Goal: Contribute content

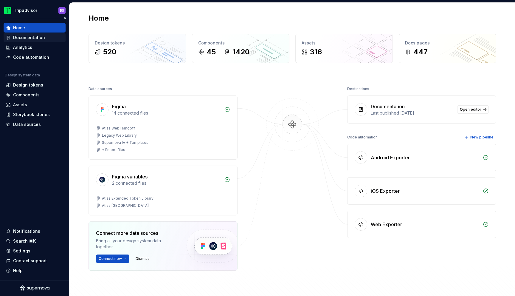
click at [34, 36] on div "Documentation" at bounding box center [29, 38] width 32 height 6
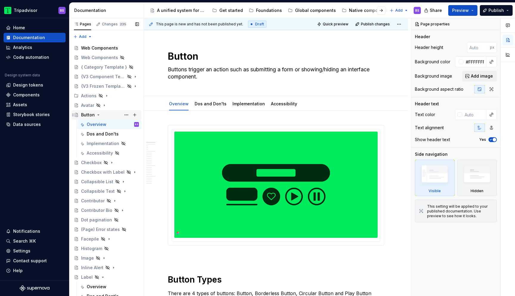
click at [97, 115] on icon "Page tree" at bounding box center [98, 114] width 5 height 5
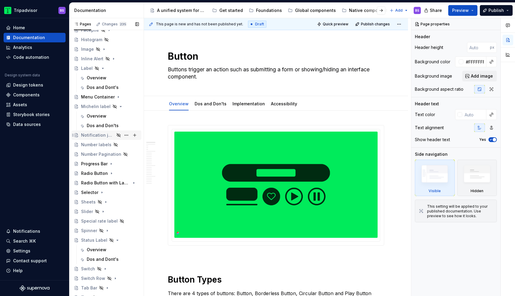
scroll to position [175, 0]
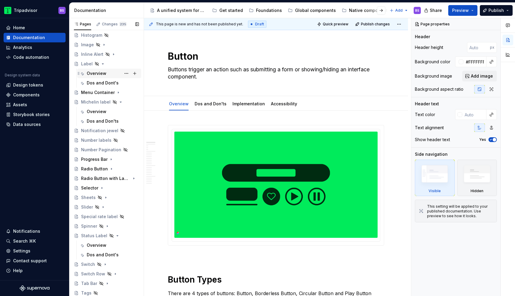
click at [96, 72] on div "Overview" at bounding box center [97, 73] width 20 height 6
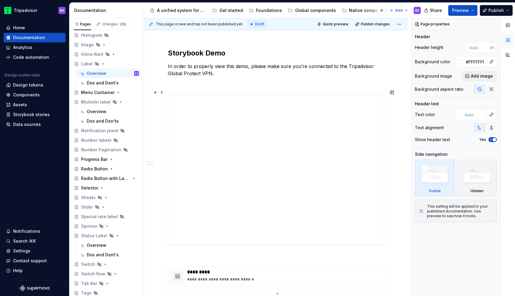
scroll to position [568, 0]
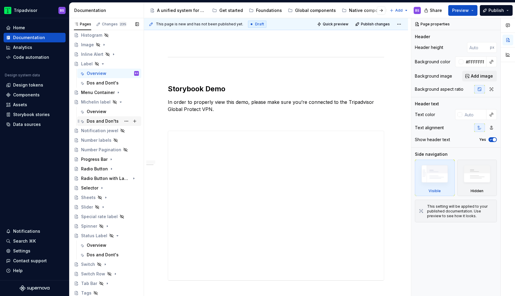
click at [102, 120] on div "Dos and Don'ts" at bounding box center [103, 121] width 32 height 6
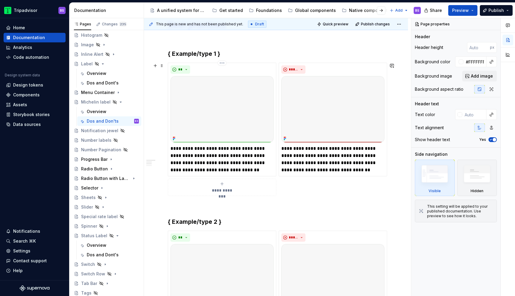
scroll to position [97, 0]
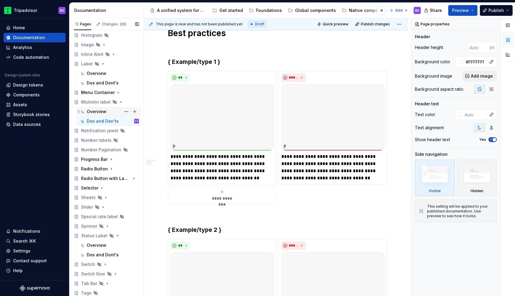
click at [95, 110] on div "Overview" at bounding box center [97, 112] width 20 height 6
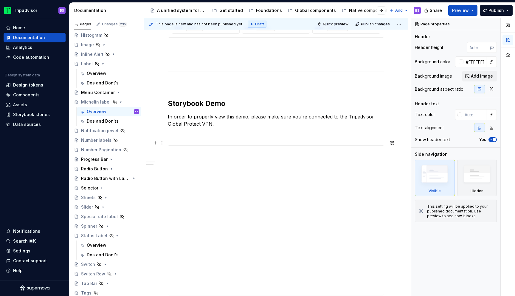
scroll to position [554, 0]
click at [102, 117] on div "Dos and Don'ts" at bounding box center [113, 121] width 52 height 8
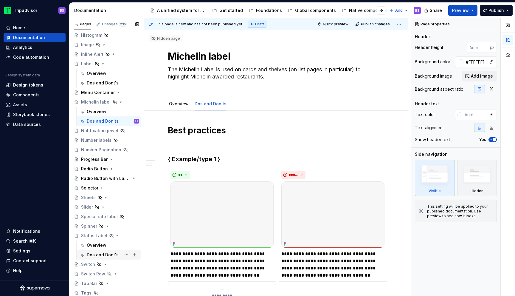
click at [98, 254] on div "Dos and Dont's" at bounding box center [103, 255] width 32 height 6
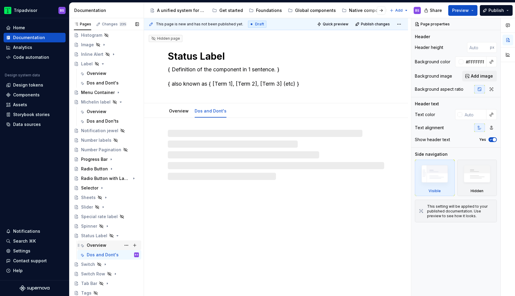
click at [96, 242] on div "Overview" at bounding box center [97, 245] width 20 height 6
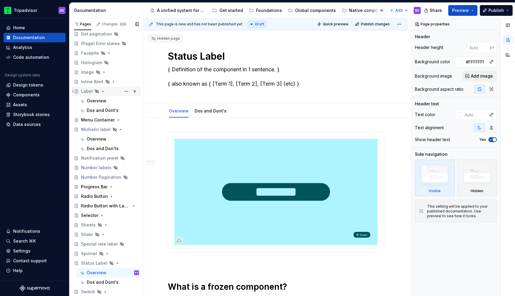
scroll to position [143, 0]
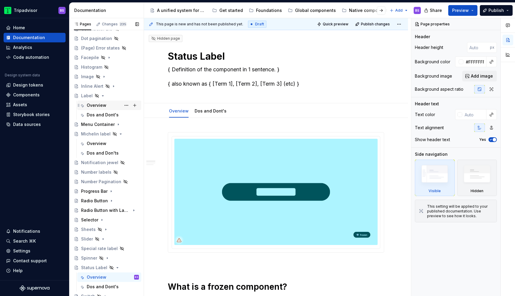
click at [99, 107] on div "Overview" at bounding box center [97, 105] width 20 height 6
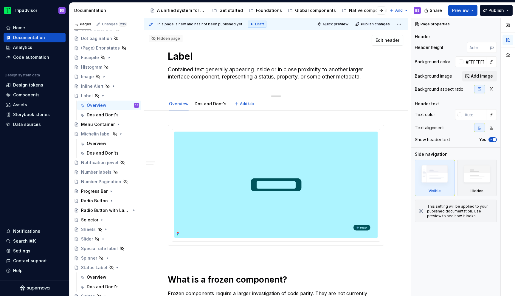
click at [194, 74] on textarea "Contained text generally appearing inside or in close proximity to another larg…" at bounding box center [275, 73] width 217 height 17
click at [275, 69] on textarea "Contained text generally appearing inside or in close proximity to another larg…" at bounding box center [275, 73] width 217 height 17
type textarea "*"
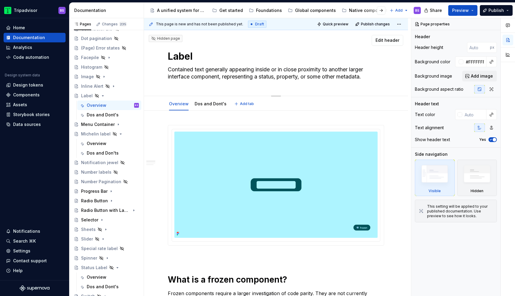
type textarea "Contained text appearing inside or in close proximity to another larger interfa…"
type textarea "*"
type textarea "Contained text p in close proximity to another larger interface component, repr…"
type textarea "*"
type textarea "Contained text po in close proximity to another larger interface component, rep…"
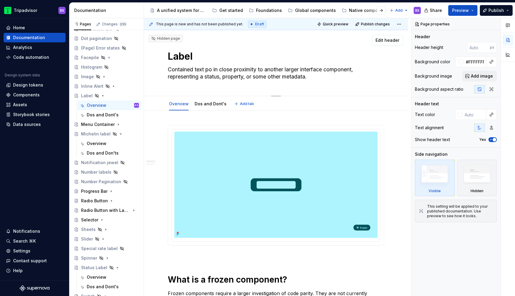
type textarea "*"
type textarea "Contained text pos in close proximity to another larger interface component, re…"
type textarea "*"
type textarea "Contained text posi in close proximity to another larger interface component, r…"
type textarea "*"
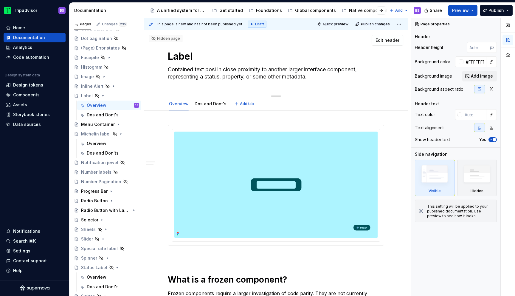
type textarea "Contained text posit in close proximity to another larger interface component, …"
type textarea "*"
type textarea "Contained text positi in close proximity to another larger interface component,…"
type textarea "*"
type textarea "Contained text positio in close proximity to another larger interface component…"
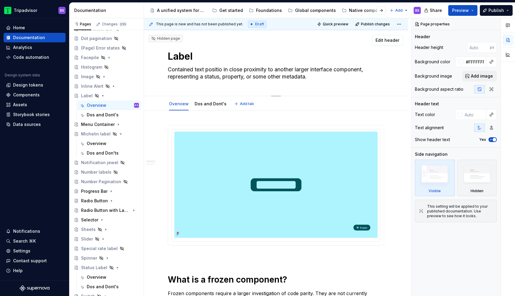
type textarea "*"
type textarea "Contained text position in close proximity to another larger interface componen…"
type textarea "*"
type textarea "Contained text positione in close proximity to another larger interface compone…"
type textarea "*"
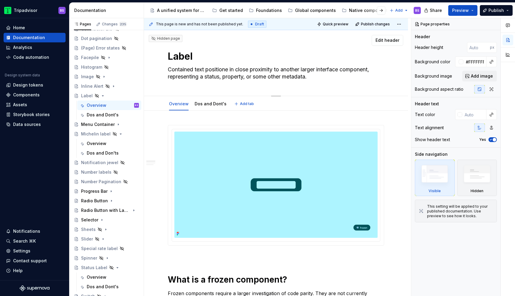
type textarea "Contained text positioned in close proximity to another larger interface compon…"
type textarea "*"
type textarea "Contained text positioned in close proximity to an, representing a status, prop…"
type textarea "*"
type textarea "Contained text positioned in close proximity to ano, representing a status, pro…"
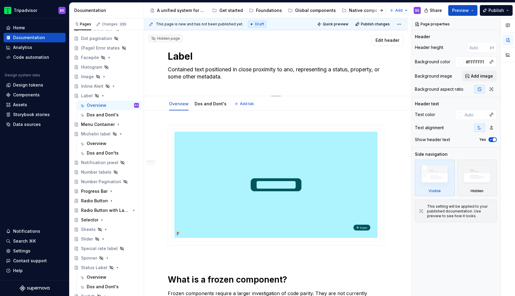
type textarea "*"
type textarea "Contained text positioned in close proximity to anot, representing a status, pr…"
type textarea "*"
type textarea "Contained text positioned in close proximity to anoth, representing a status, p…"
type textarea "*"
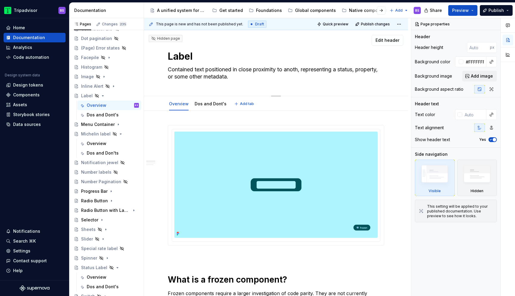
type textarea "Contained text positioned in close proximity to anothe, representing a status, …"
type textarea "*"
type textarea "Contained text positioned in close proximity to another, representing a status,…"
type textarea "*"
type textarea "Contained text positioned in close proximity to another , representing a status…"
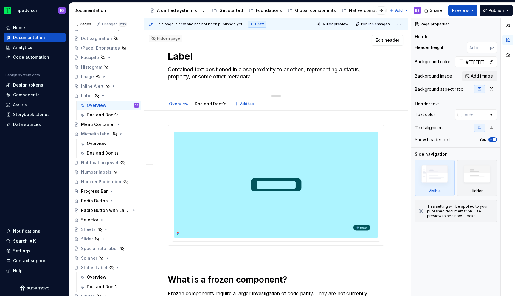
type textarea "*"
type textarea "Contained text positioned in close proximity to another c, representing a statu…"
type textarea "*"
type textarea "Contained text positioned in close proximity to another co, representing a stat…"
type textarea "*"
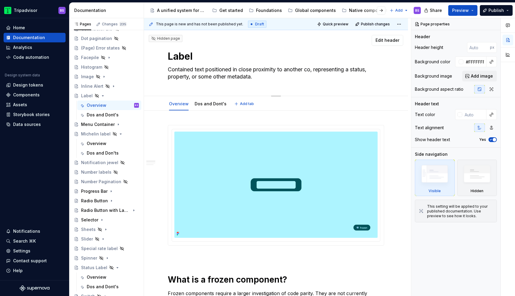
type textarea "Contained text positioned in close proximity to another com, representing a sta…"
type textarea "*"
type textarea "Contained text positioned in close proximity to another comp, representing a st…"
type textarea "*"
type textarea "Contained text positioned in close proximity to another compo, representing a s…"
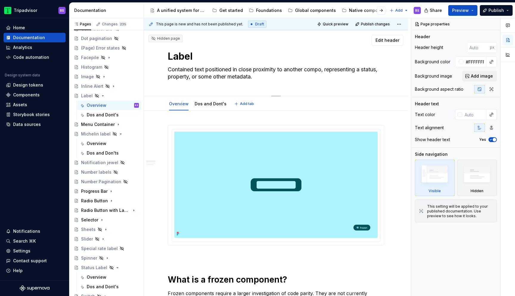
type textarea "*"
type textarea "Contained text positioned in close proximity to another compon, representing a …"
type textarea "*"
type textarea "Contained text positioned in close proximity to another compone, representing a…"
type textarea "*"
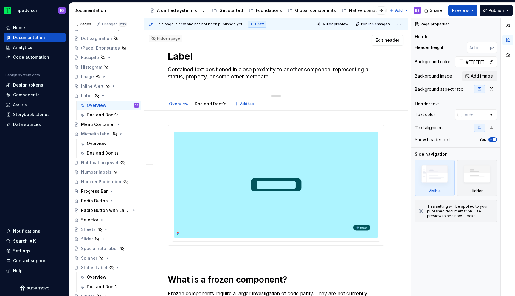
type textarea "Contained text positioned in close proximity to another component, representing…"
type textarea "*"
type textarea "Contained text positioned in close proximity to another component , representin…"
type textarea "*"
type textarea "Contained text positioned in close proximity to another component o, representi…"
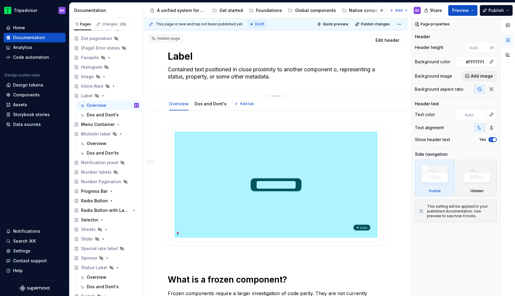
type textarea "*"
type textarea "Contained text positioned in close proximity to another component or, represent…"
type textarea "*"
type textarea "Contained text positioned in close proximity to another component or , represen…"
type textarea "*"
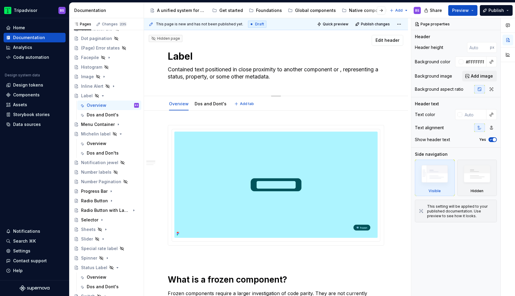
type textarea "Contained text positioned in close proximity to another component or p, represe…"
type textarea "*"
type textarea "Contained text positioned in close proximity to another component or pi, repres…"
type textarea "*"
type textarea "Contained text positioned in close proximity to another component or pie, repre…"
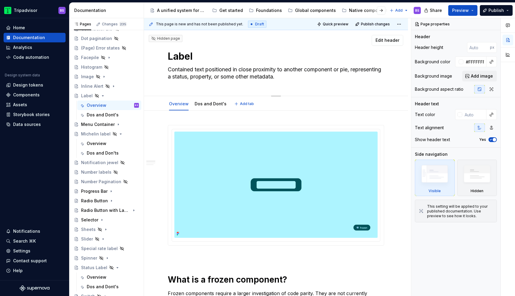
type textarea "*"
type textarea "Contained text positioned in close proximity to another component or piec, repr…"
type textarea "*"
type textarea "Contained text positioned in close proximity to another component or piece, rep…"
type textarea "*"
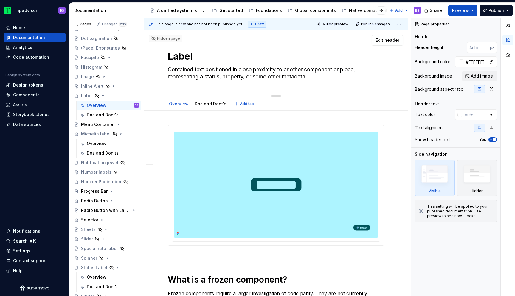
type textarea "Contained text positioned in close proximity to another component or piece , re…"
type textarea "*"
type textarea "Contained text positioned in close proximity to another component or piece o, r…"
type textarea "*"
type textarea "Contained text positioned in close proximity to another component or piece of, …"
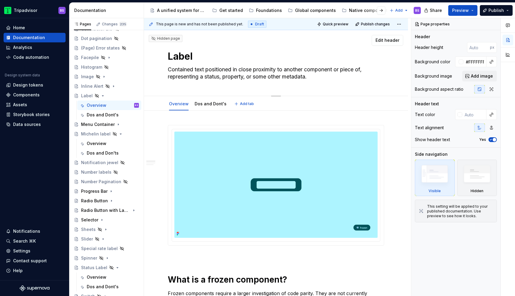
type textarea "*"
type textarea "Contained text positioned in close proximity to another component or piece of ,…"
type textarea "*"
type textarea "Contained text positioned in close proximity to another component or piece of c…"
type textarea "*"
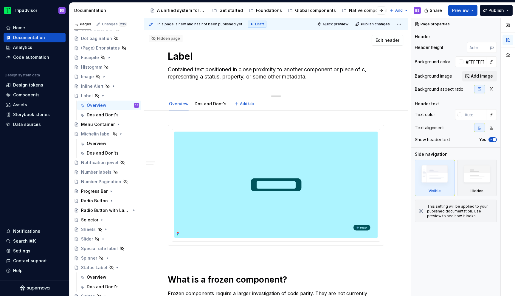
type textarea "Contained text positioned in close proximity to another component or piece of c…"
type textarea "*"
type textarea "Contained text positioned in close proximity to another component or piece of c…"
type textarea "*"
type textarea "Contained text positioned in close proximity to another component,, representin…"
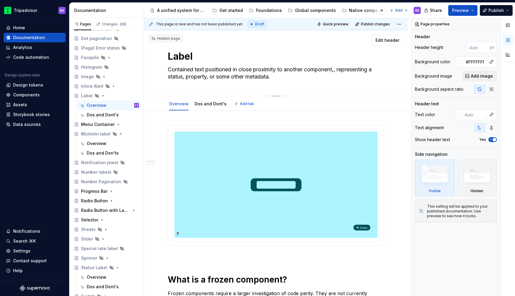
type textarea "*"
type textarea "Contained text positioned in close proximity to another component, , representi…"
type textarea "*"
type textarea "Contained text positioned in close proximity to another component, c, represent…"
type textarea "*"
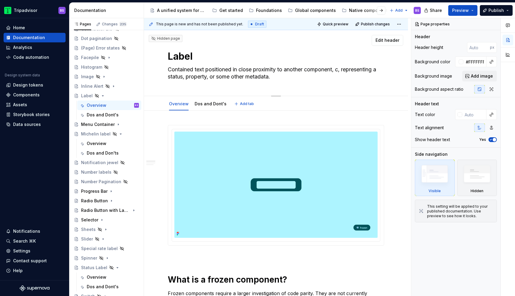
type textarea "Contained text positioned in close proximity to another component, co, represen…"
type textarea "*"
type textarea "Contained text positioned in close proximity to another component, c, represent…"
type textarea "*"
type textarea "Contained text positioned in close proximity to another component, , representi…"
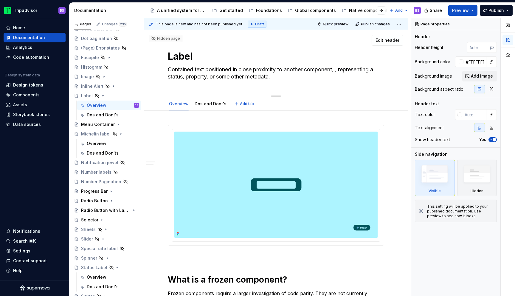
type textarea "*"
type textarea "Contained text positioned in close proximity to another component,, representin…"
type textarea "*"
type textarea "Contained text positioned in close proximity to another component, representing…"
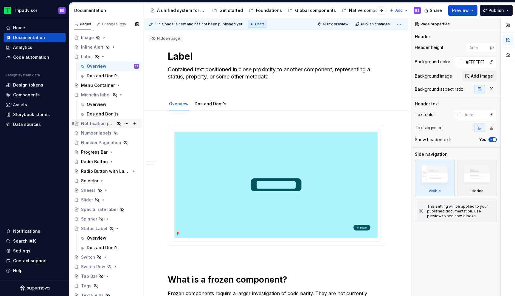
scroll to position [185, 0]
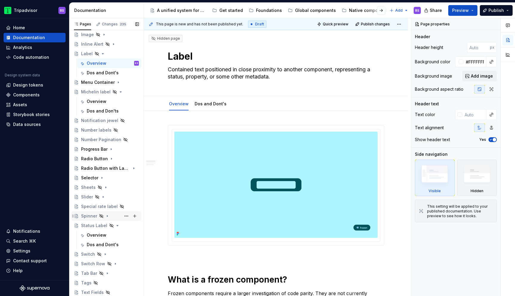
type textarea "*"
type textarea "Contained text positioned in close proximity to another component, representing…"
click at [96, 234] on div "Overview" at bounding box center [97, 235] width 20 height 6
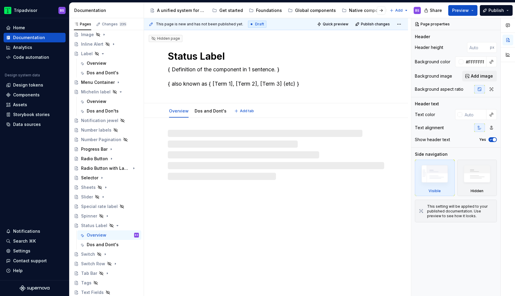
click at [196, 70] on textarea "{ Definition of the component in 1 sentence. } { also known as { [Term 1], [Ter…" at bounding box center [275, 77] width 217 height 24
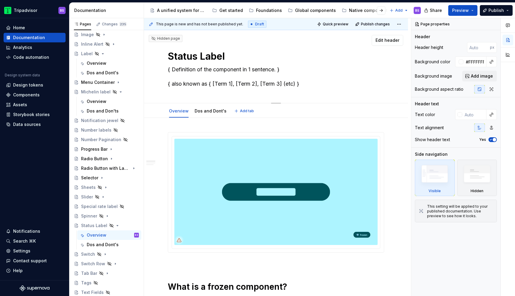
click at [196, 70] on textarea "{ Definition of the component in 1 sentence. } { also known as { [Term 1], [Ter…" at bounding box center [275, 77] width 217 height 24
paste textarea "Contained text positioned in close proximity to another component, representing…"
type textarea "*"
type textarea "Contained text positioned in close proximity to another component, representing…"
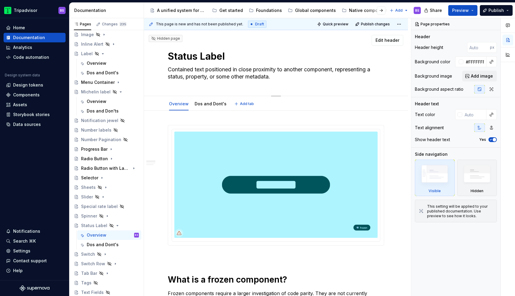
click at [183, 77] on textarea "Contained text positioned in close proximity to another component, representing…" at bounding box center [275, 73] width 217 height 17
type textarea "*"
type textarea "Contained text positioned in close proximity to another component, representing…"
type textarea "*"
type textarea "Contained text positioned in close proximity to another component, representing…"
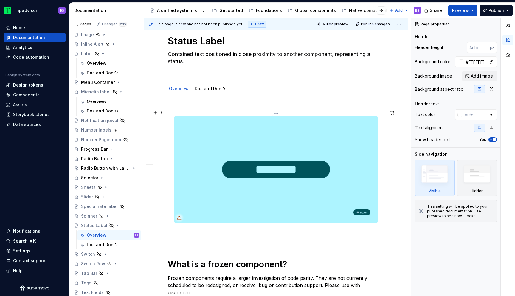
type textarea "*"
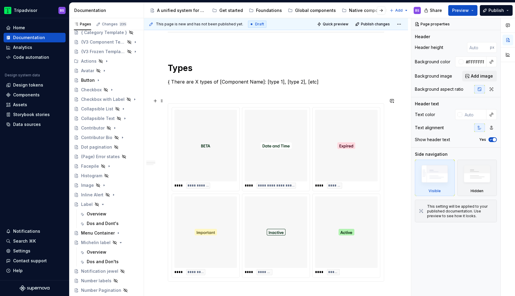
scroll to position [293, 0]
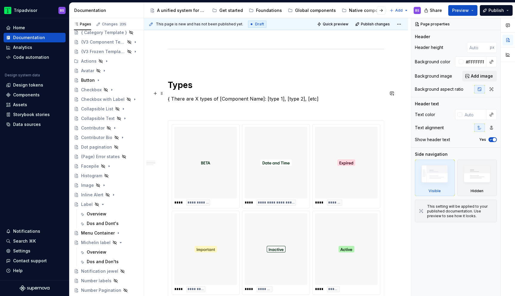
type textarea "Contained text positioned in close proximity to another component, representing…"
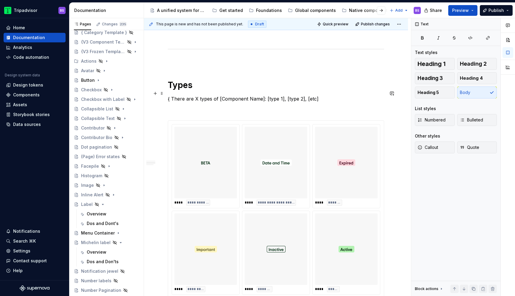
click at [204, 95] on p "{ There are X types of [Component Name]: [type 1], [type 2], [etc]" at bounding box center [276, 98] width 217 height 7
click at [199, 95] on p "{ There are X types of [Component Name]: [type 1], [type 2], [etc]" at bounding box center [276, 98] width 217 height 7
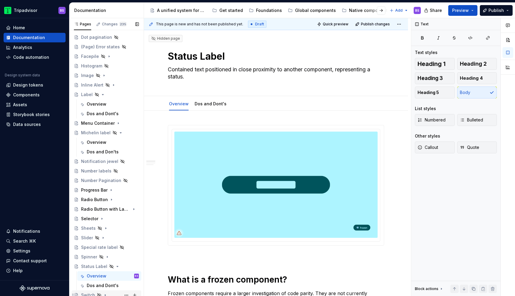
scroll to position [121, 0]
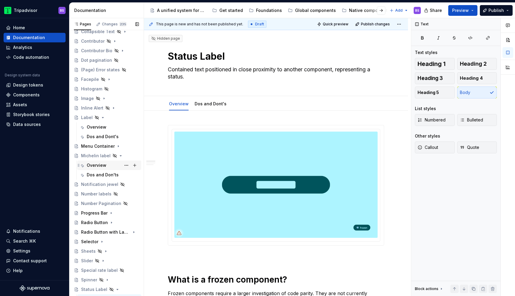
click at [99, 163] on div "Overview" at bounding box center [97, 165] width 20 height 6
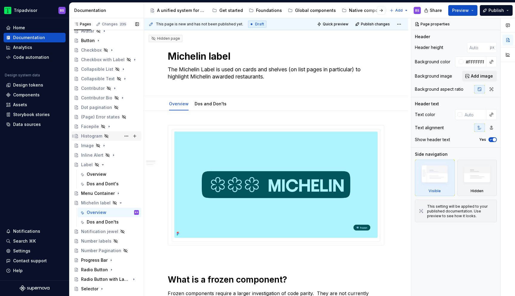
scroll to position [46, 0]
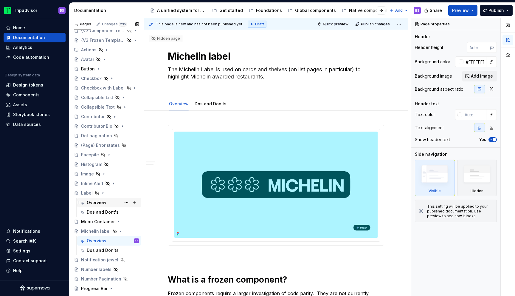
click at [99, 204] on div "Overview" at bounding box center [97, 203] width 20 height 6
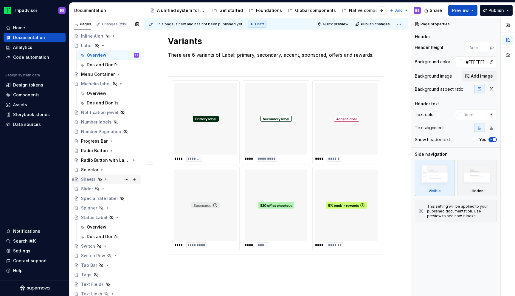
scroll to position [206, 0]
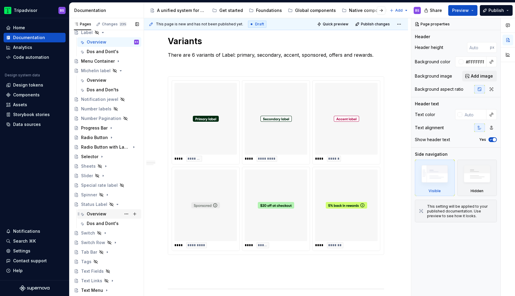
click at [93, 211] on div "Overview" at bounding box center [97, 214] width 20 height 6
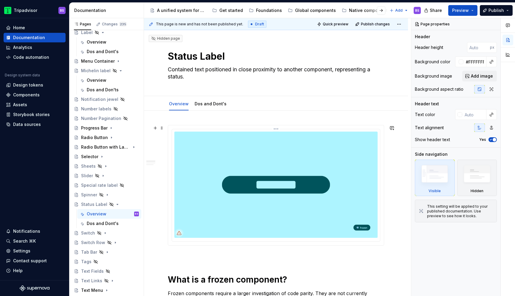
click at [321, 196] on img at bounding box center [275, 185] width 203 height 106
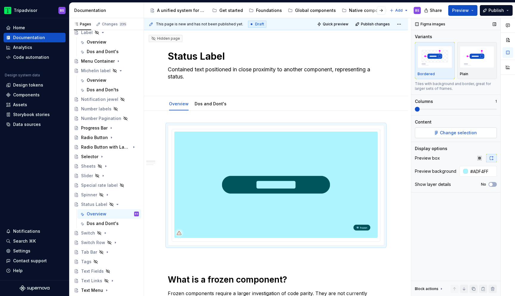
click at [441, 136] on button "Change selection" at bounding box center [456, 132] width 82 height 11
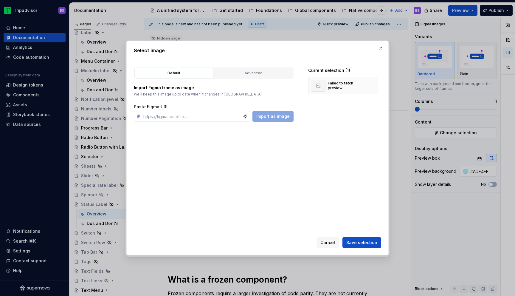
type textarea "*"
click at [196, 115] on input "text" at bounding box center [192, 116] width 102 height 11
paste input "[URL][DOMAIN_NAME][DATE]"
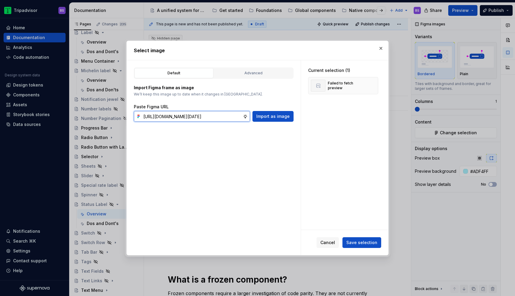
scroll to position [0, 167]
type input "[URL][DOMAIN_NAME][DATE]"
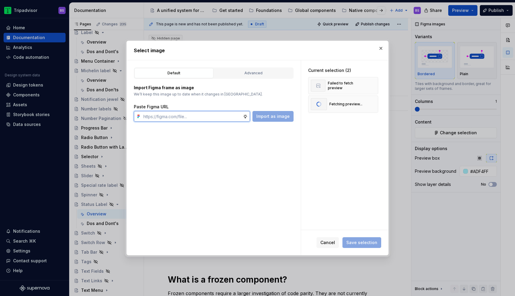
scroll to position [0, 0]
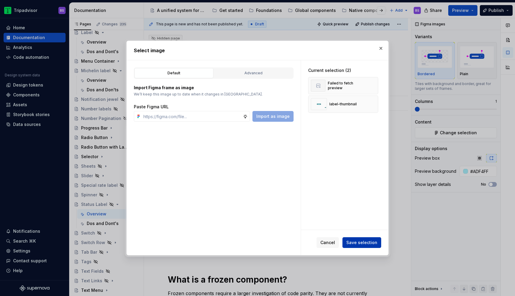
click at [364, 244] on span "Save selection" at bounding box center [362, 242] width 31 height 6
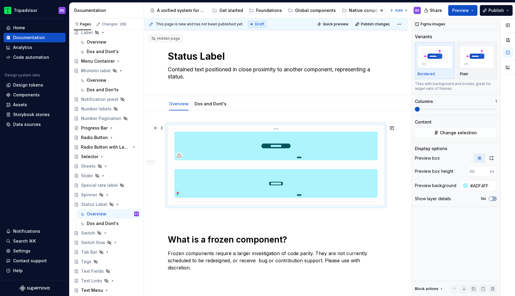
click at [330, 153] on img at bounding box center [275, 146] width 203 height 29
click at [279, 129] on html "Tripadvisor BS Home Documentation Analytics Code automation Design system data …" at bounding box center [257, 148] width 515 height 296
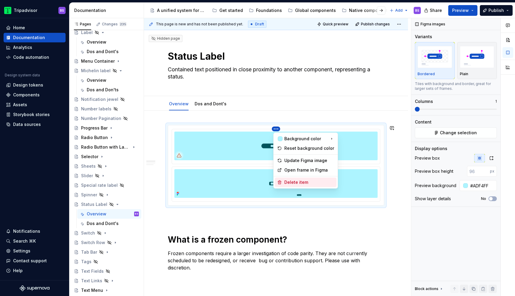
click at [293, 183] on div "Delete item" at bounding box center [310, 182] width 50 height 6
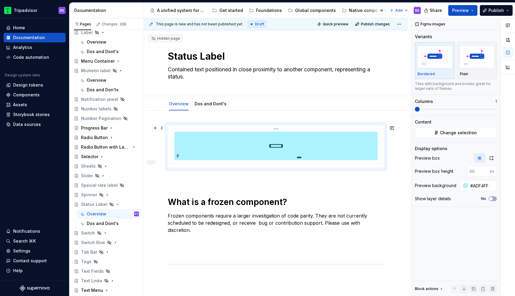
click at [283, 139] on img at bounding box center [275, 146] width 203 height 29
click at [493, 159] on icon "button" at bounding box center [491, 158] width 5 height 5
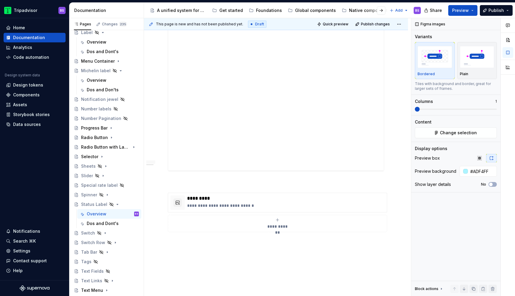
scroll to position [740, 0]
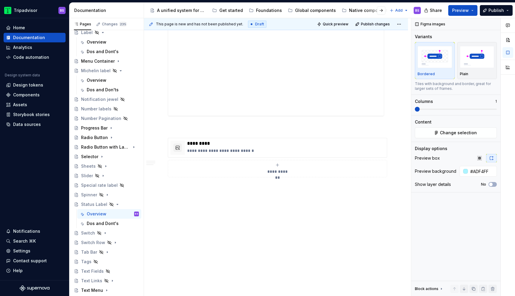
type textarea "*"
